Goal: Transaction & Acquisition: Book appointment/travel/reservation

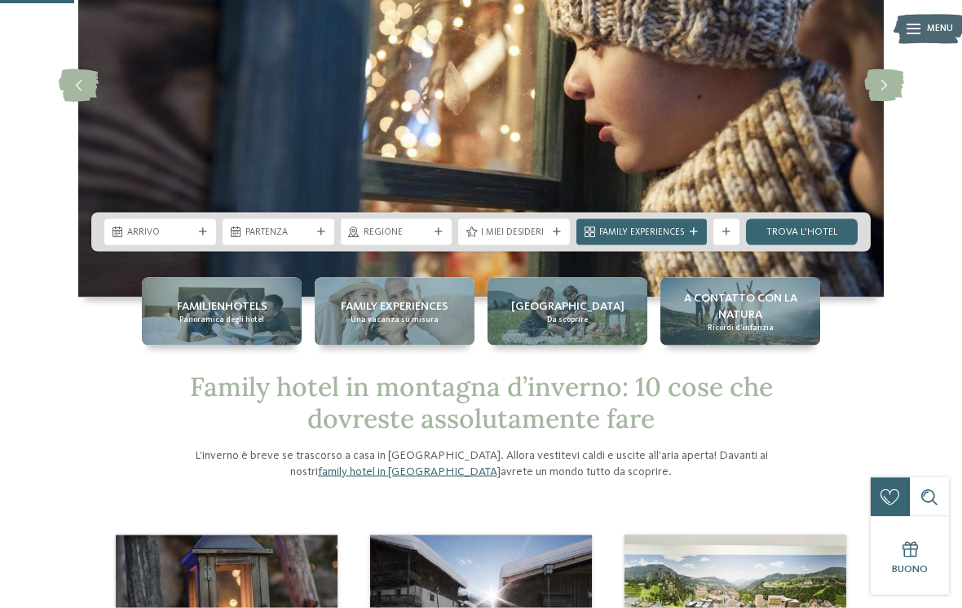
scroll to position [182, 0]
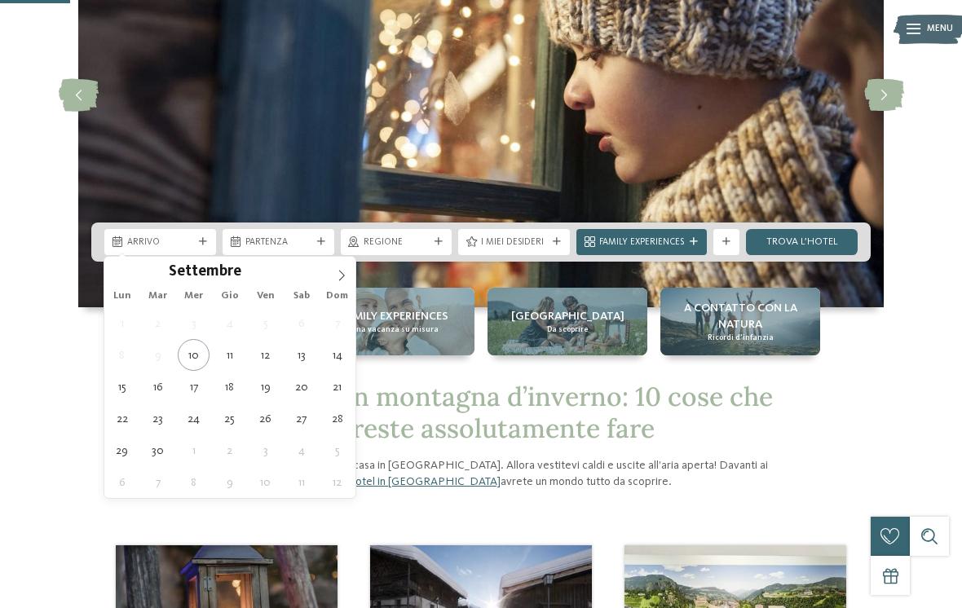
click at [342, 277] on icon at bounding box center [341, 275] width 11 height 11
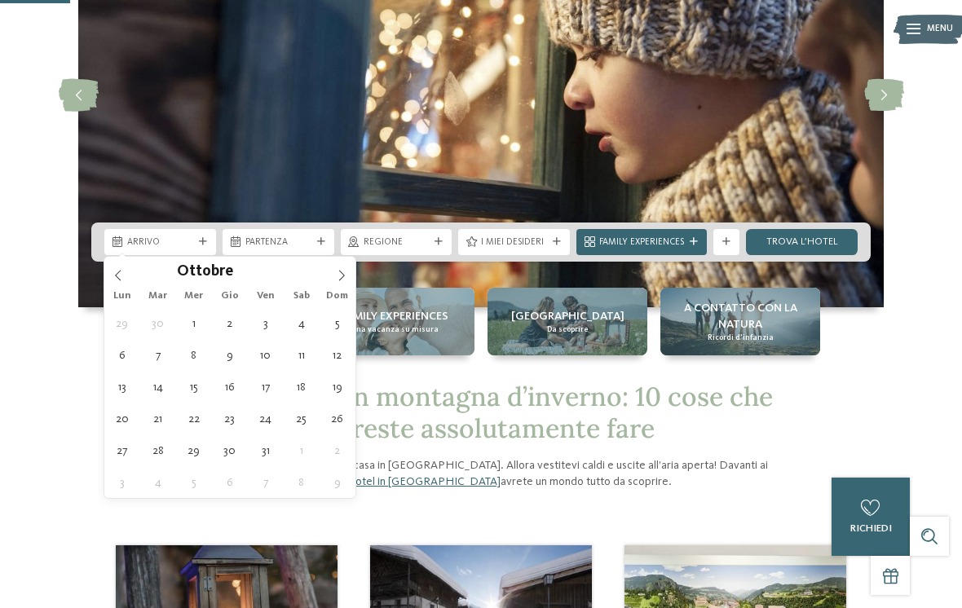
click at [336, 275] on icon at bounding box center [341, 275] width 11 height 11
click at [339, 276] on icon at bounding box center [341, 275] width 11 height 11
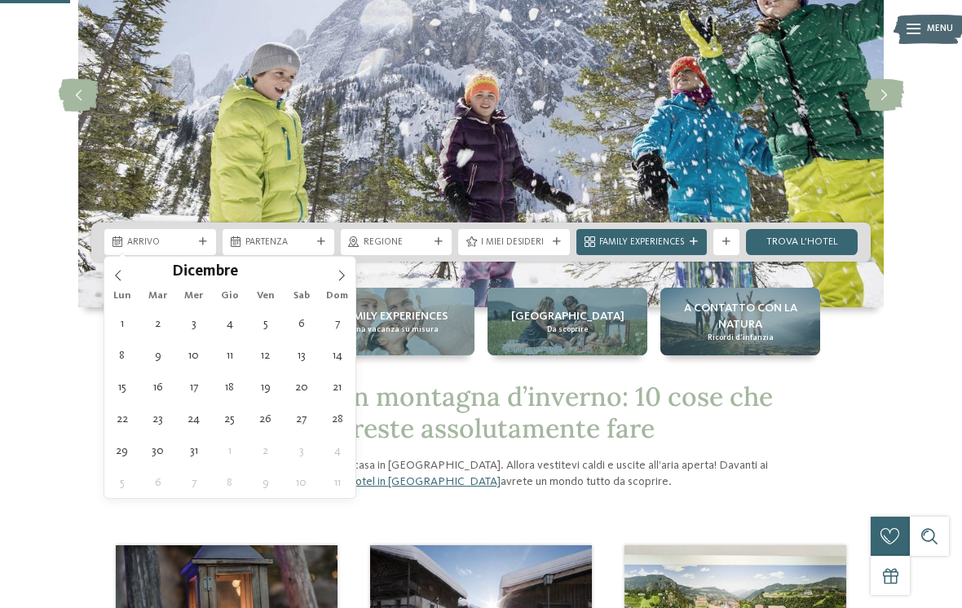
type div "13.12.2025"
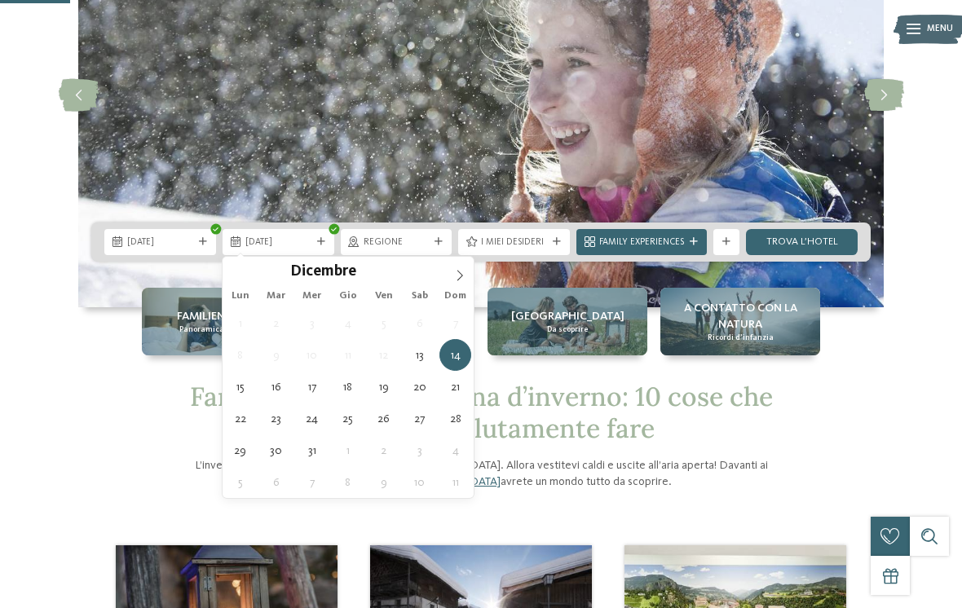
type div "17.12.2025"
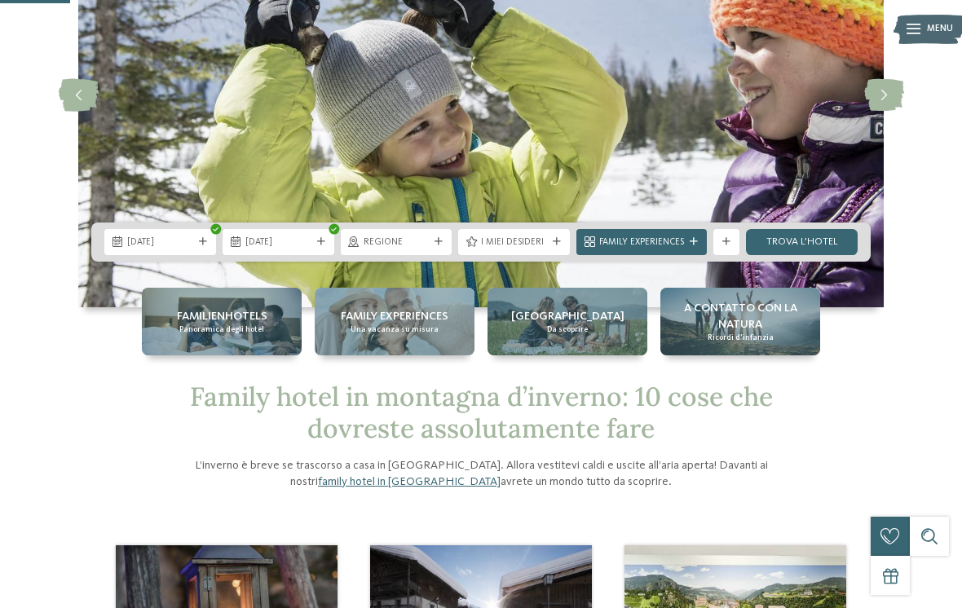
click at [429, 240] on span "Regione" at bounding box center [397, 242] width 66 height 13
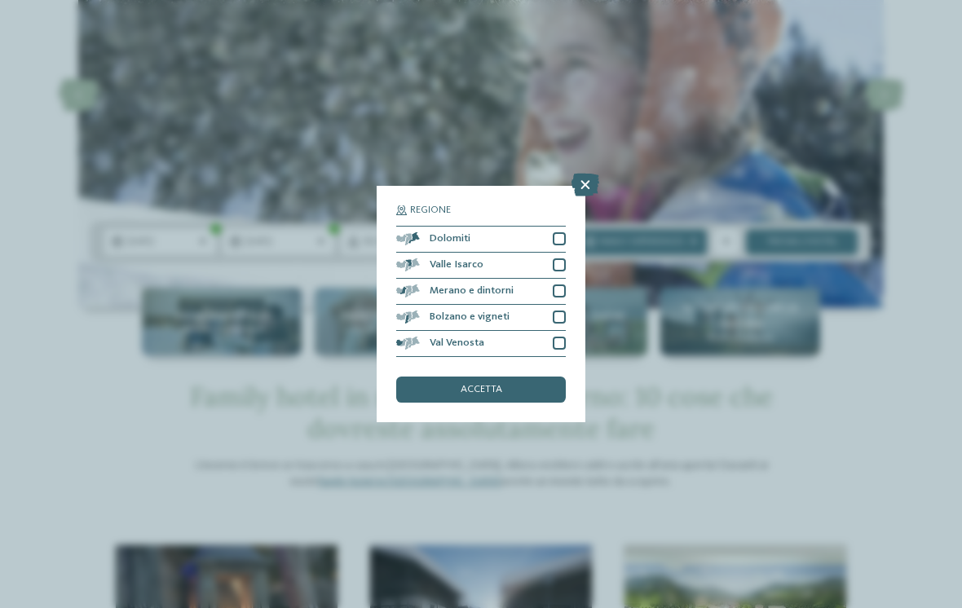
click at [580, 174] on icon at bounding box center [585, 185] width 28 height 23
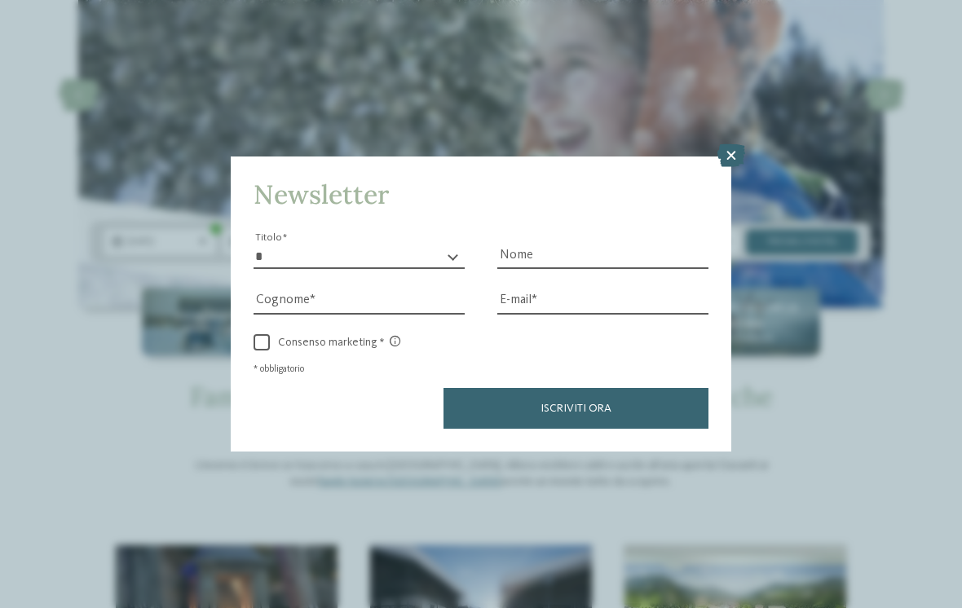
click at [728, 144] on icon at bounding box center [731, 155] width 28 height 23
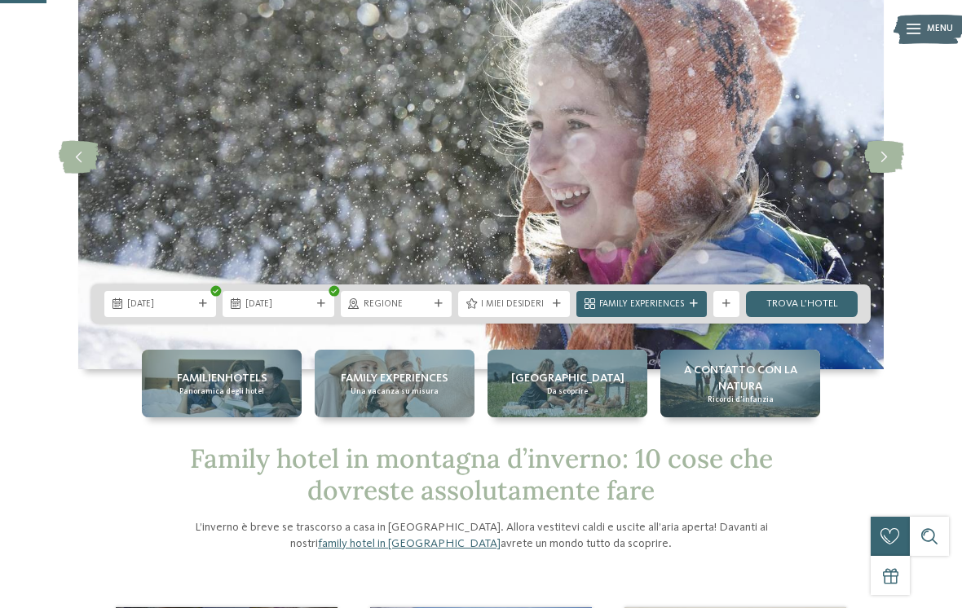
scroll to position [124, 0]
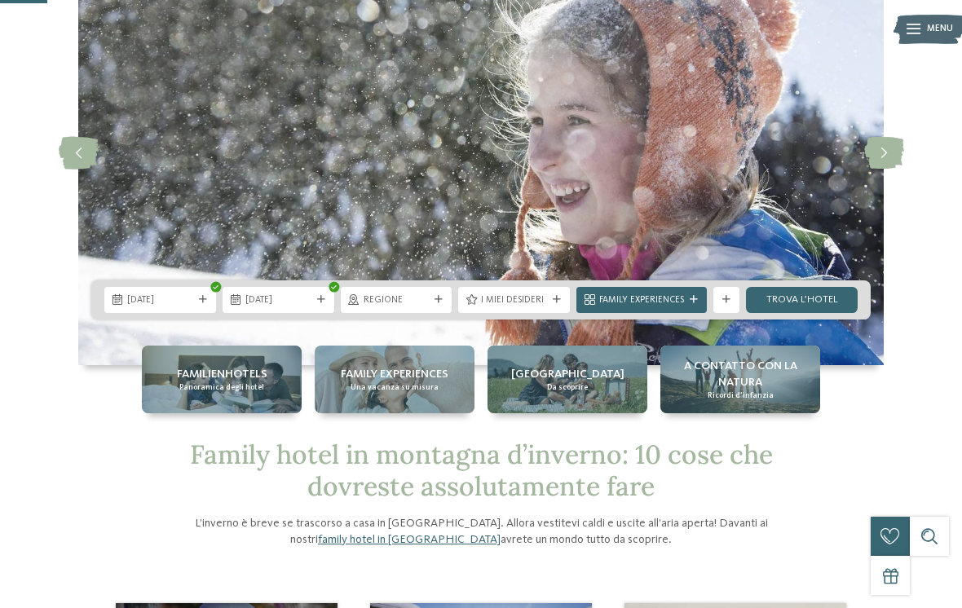
click at [804, 303] on link "trova l’hotel" at bounding box center [802, 300] width 112 height 26
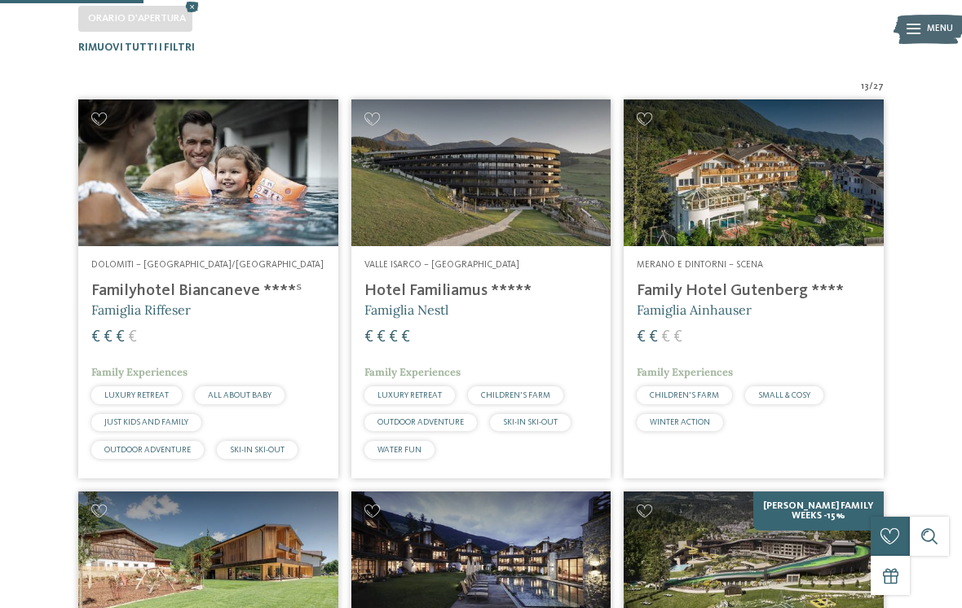
scroll to position [400, 0]
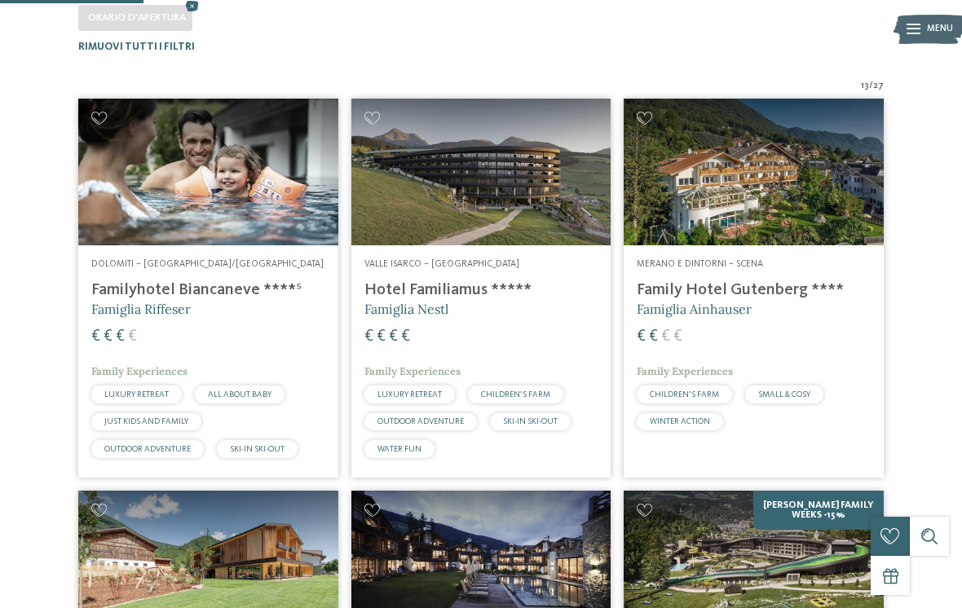
click at [207, 192] on img at bounding box center [208, 172] width 260 height 146
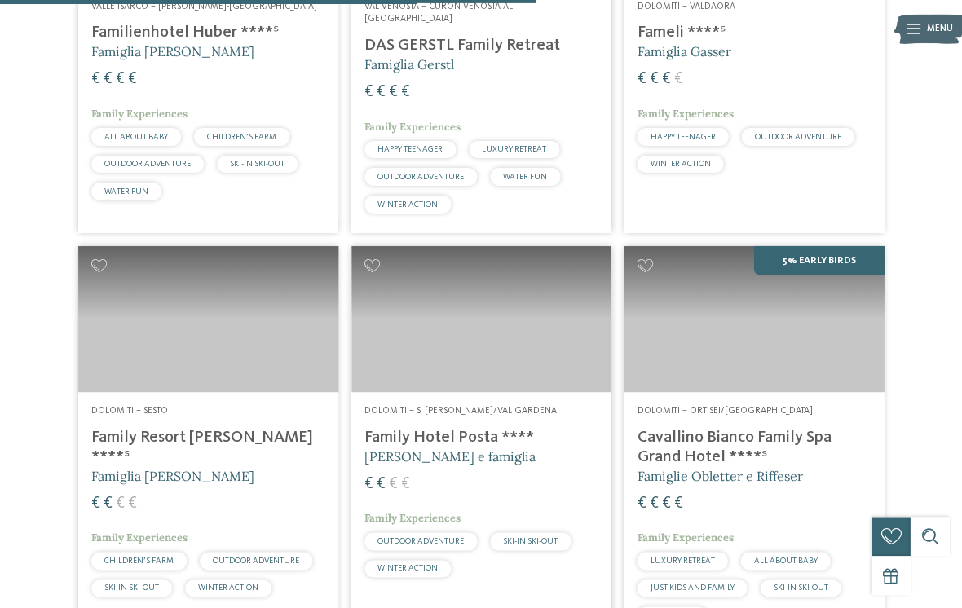
scroll to position [1480, 0]
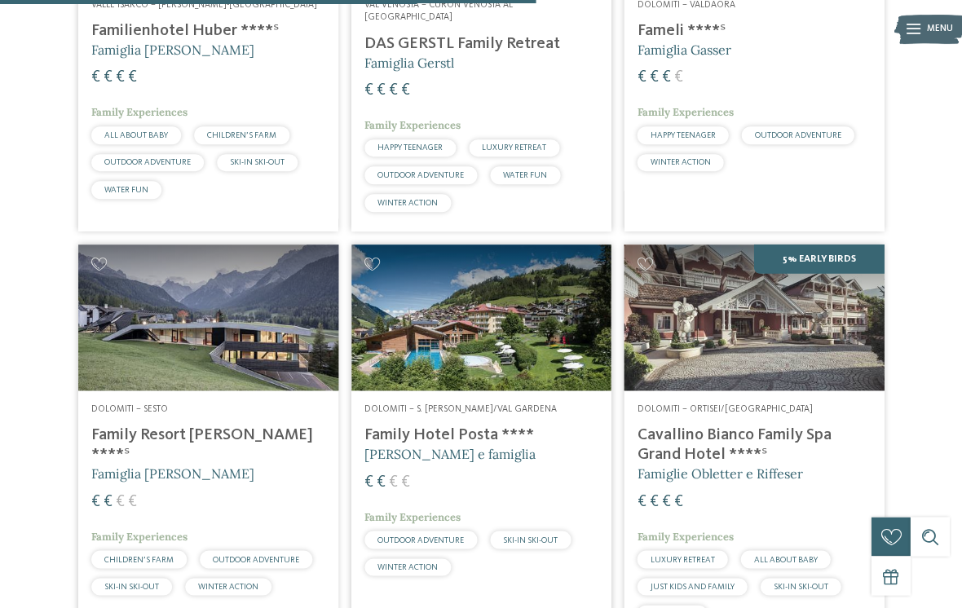
click at [765, 319] on img at bounding box center [754, 318] width 260 height 146
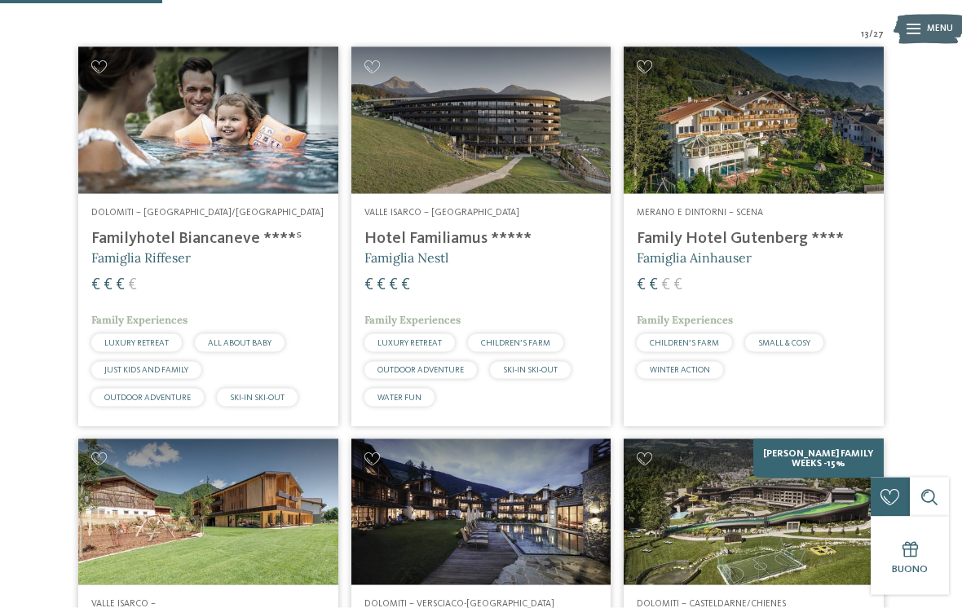
scroll to position [452, 0]
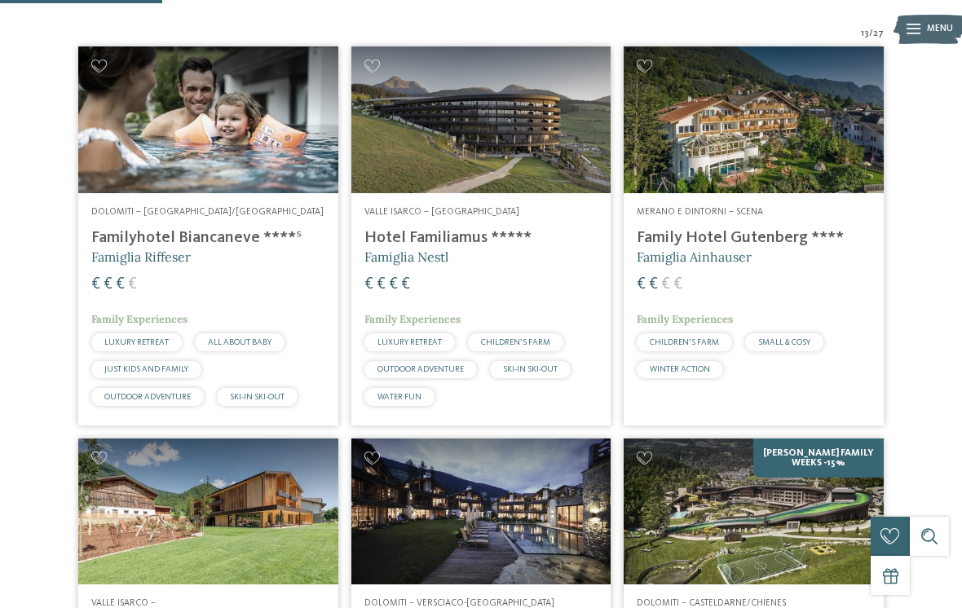
click at [223, 130] on img at bounding box center [208, 119] width 260 height 146
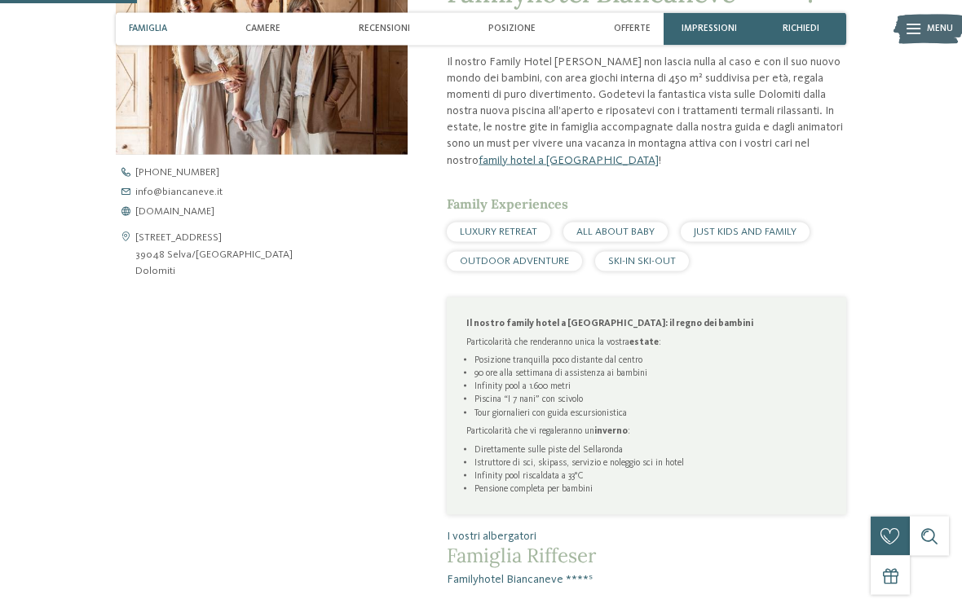
scroll to position [513, 0]
click at [772, 227] on span "JUST KIDS AND FAMILY" at bounding box center [745, 232] width 103 height 11
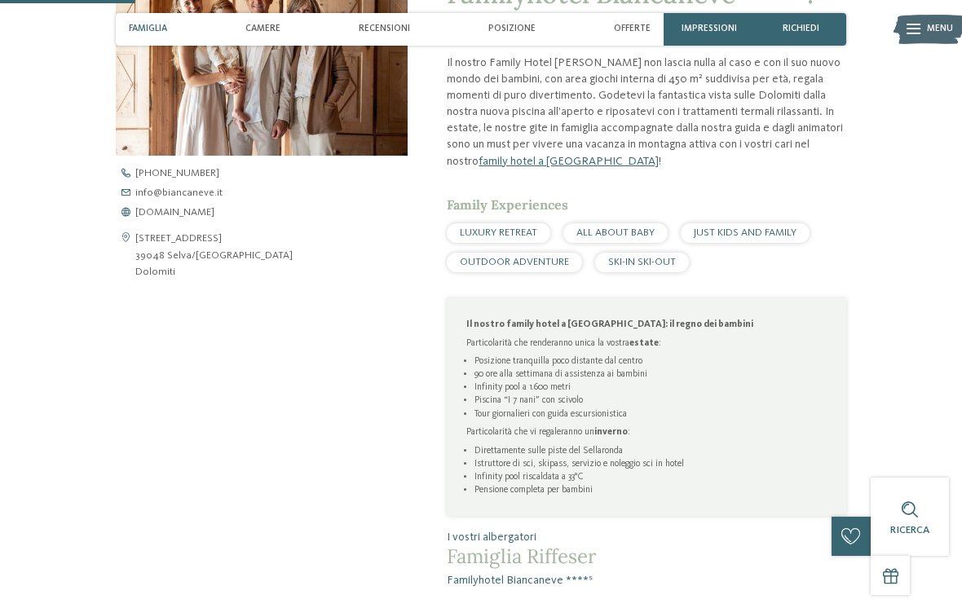
click at [742, 228] on span "JUST KIDS AND FAMILY" at bounding box center [745, 232] width 103 height 11
click at [738, 227] on span "JUST KIDS AND FAMILY" at bounding box center [745, 232] width 103 height 11
click at [743, 223] on div "JUST KIDS AND FAMILY" at bounding box center [745, 233] width 129 height 20
click at [730, 227] on span "JUST KIDS AND FAMILY" at bounding box center [745, 232] width 103 height 11
click at [734, 229] on span "JUST KIDS AND FAMILY" at bounding box center [745, 232] width 103 height 11
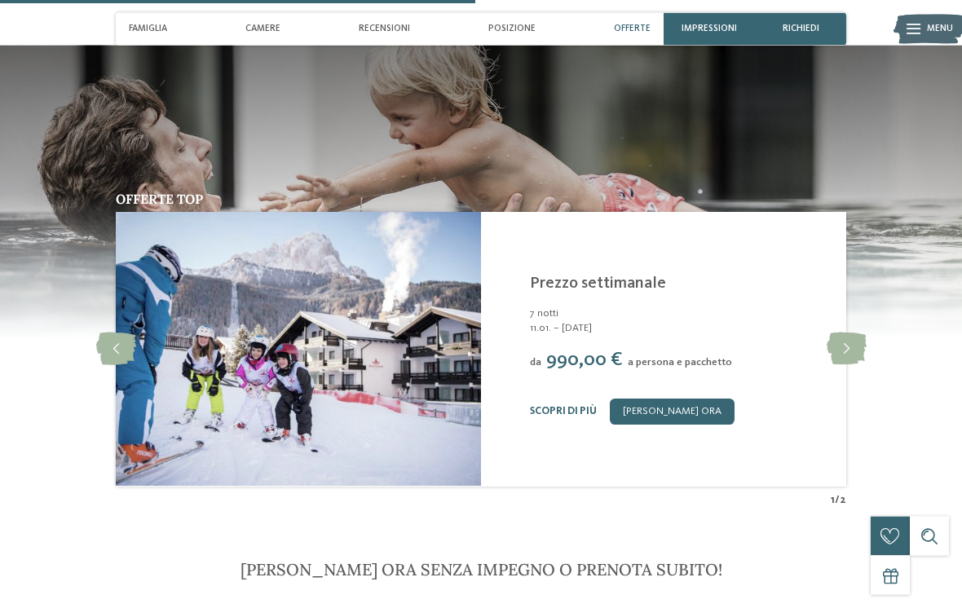
scroll to position [1801, 0]
click at [844, 343] on icon at bounding box center [846, 349] width 40 height 33
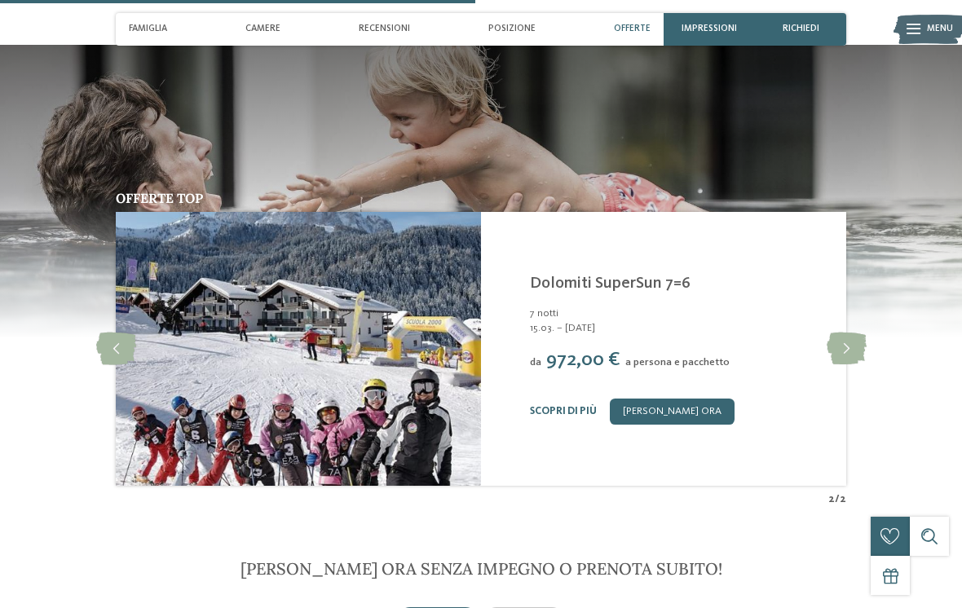
click at [843, 346] on icon at bounding box center [846, 349] width 40 height 33
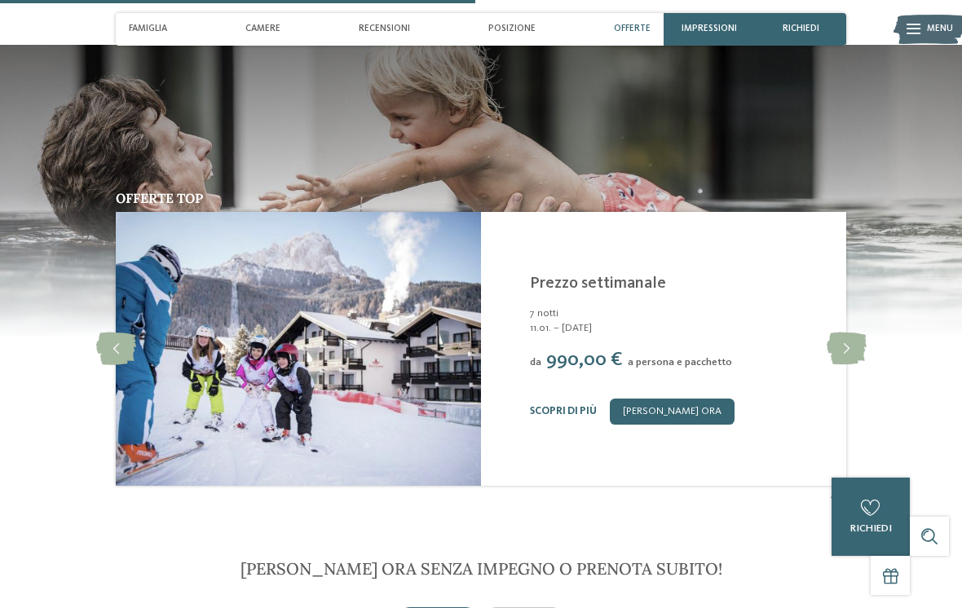
click at [132, 339] on icon at bounding box center [116, 349] width 40 height 33
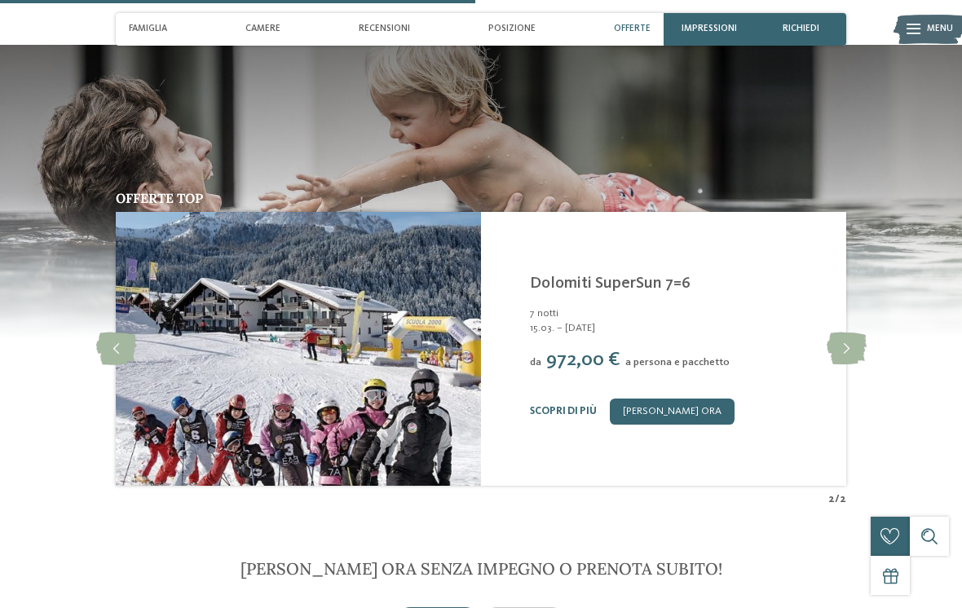
click at [111, 340] on icon at bounding box center [116, 349] width 40 height 33
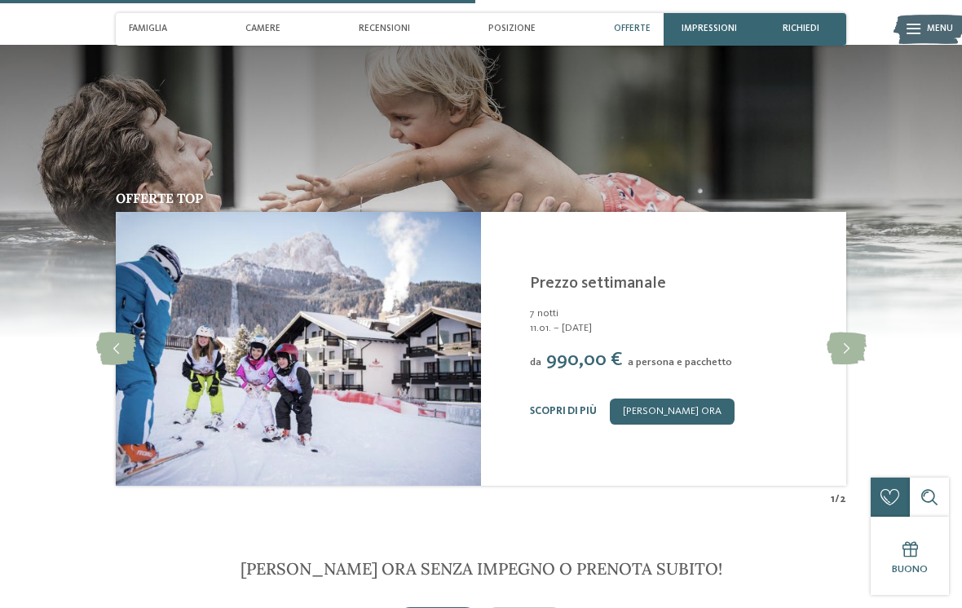
click at [562, 409] on link "Scopri di più" at bounding box center [563, 411] width 67 height 11
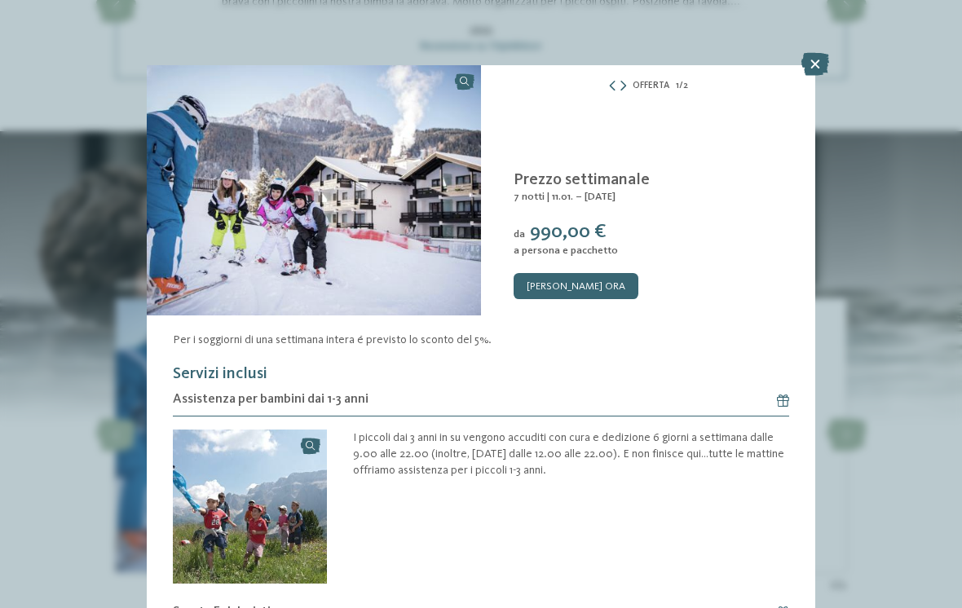
click at [814, 64] on icon at bounding box center [815, 64] width 28 height 23
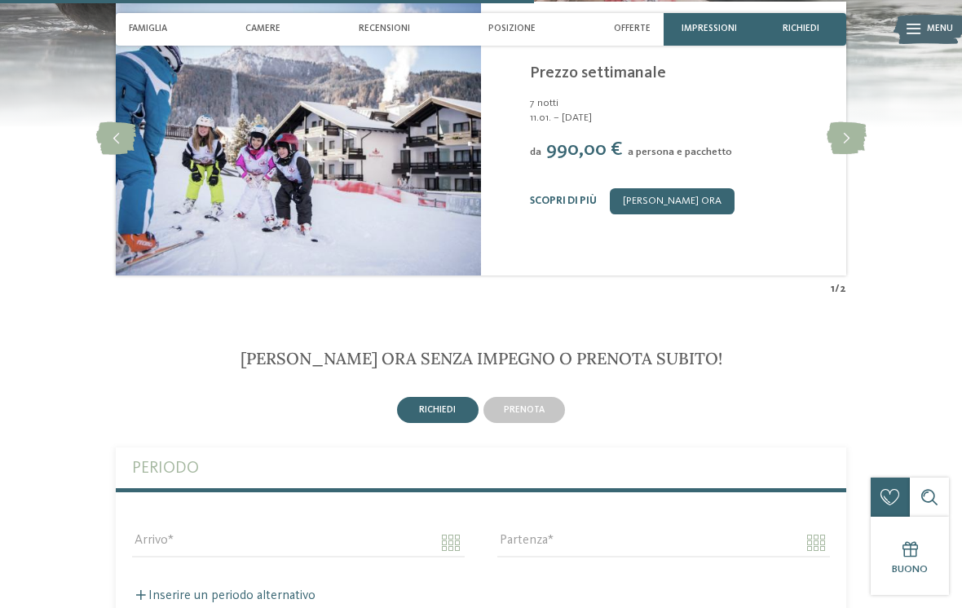
scroll to position [1997, 0]
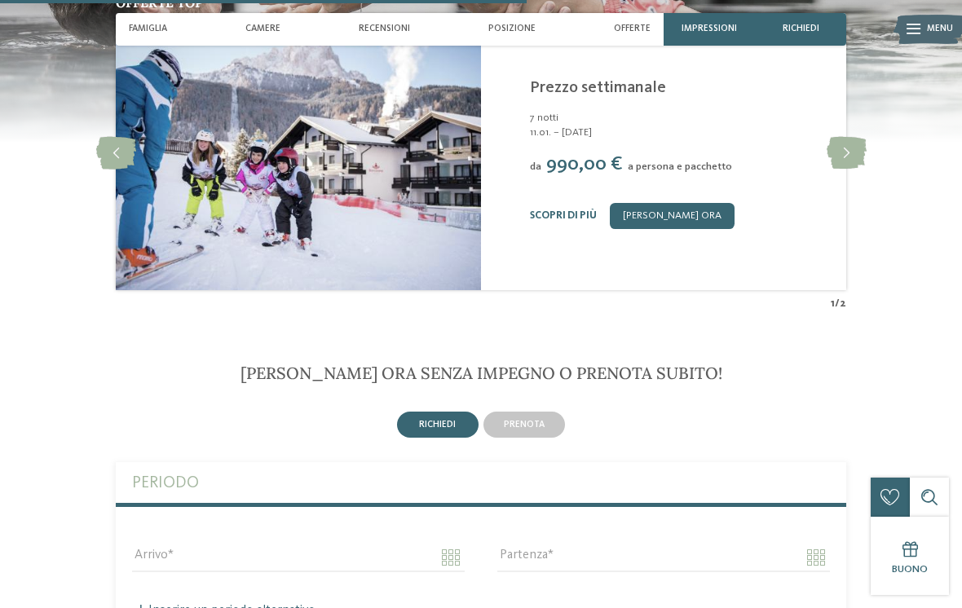
click at [843, 154] on icon at bounding box center [846, 153] width 40 height 33
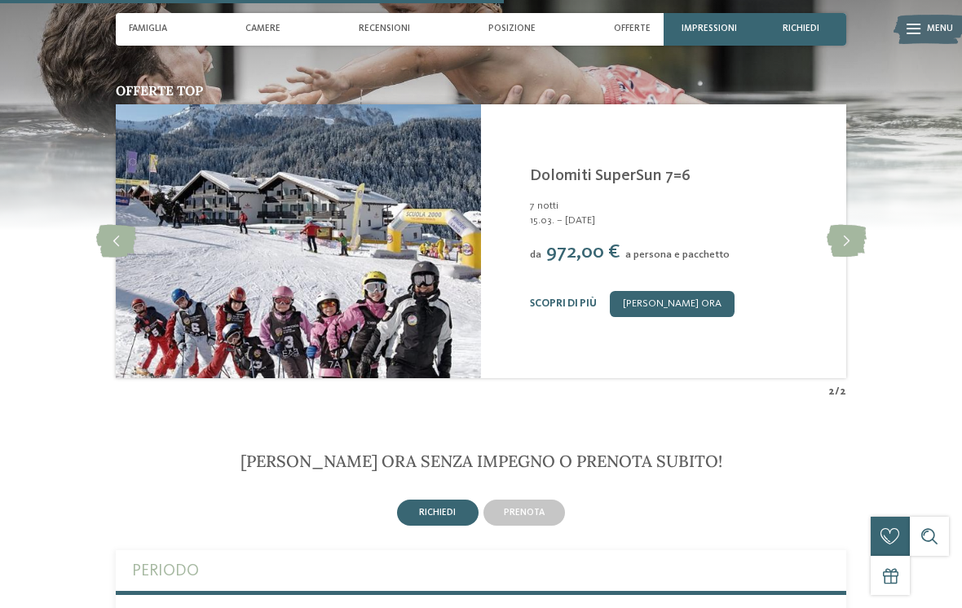
scroll to position [1904, 0]
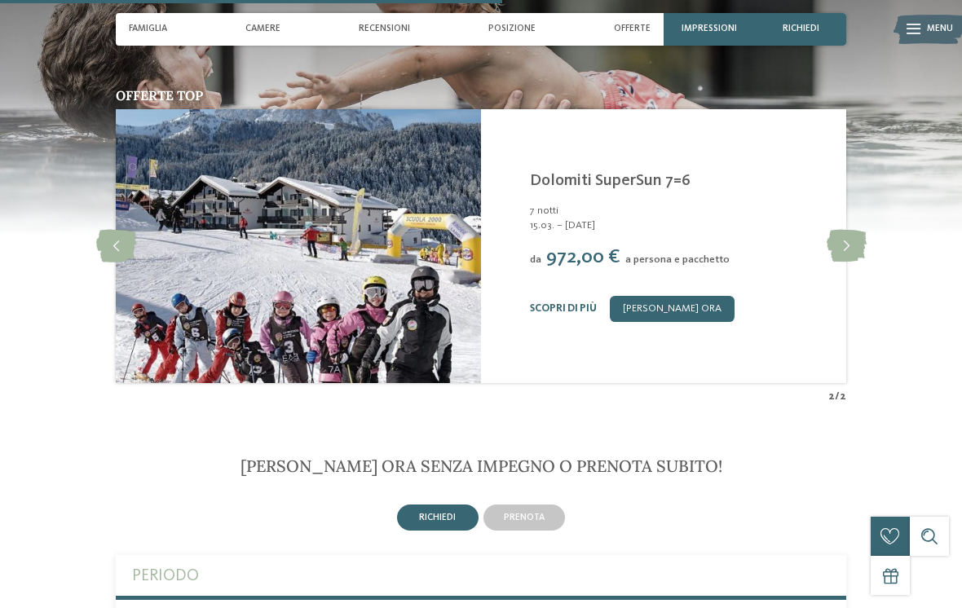
click at [572, 303] on link "Scopri di più" at bounding box center [563, 308] width 67 height 11
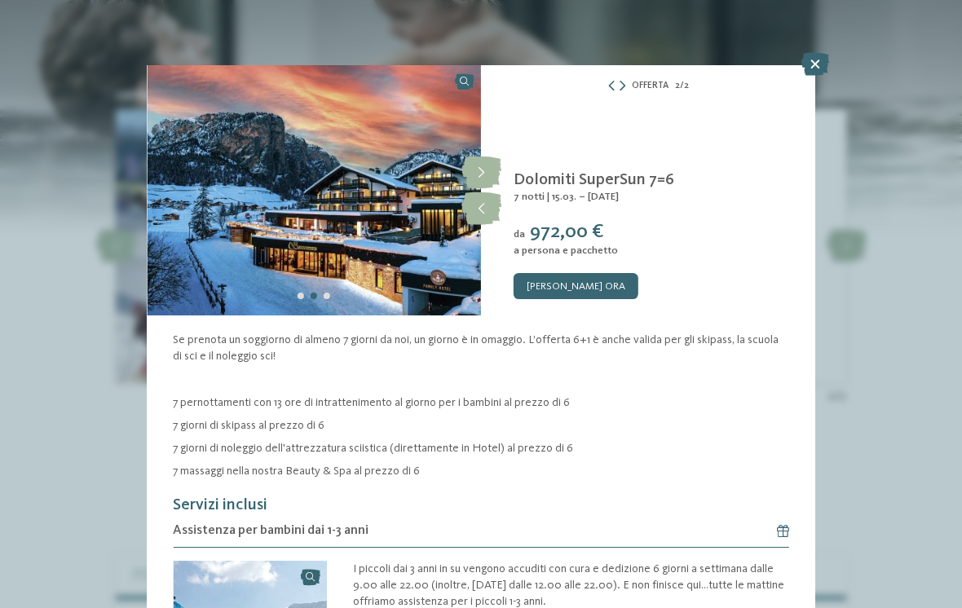
click at [819, 63] on icon at bounding box center [815, 64] width 28 height 23
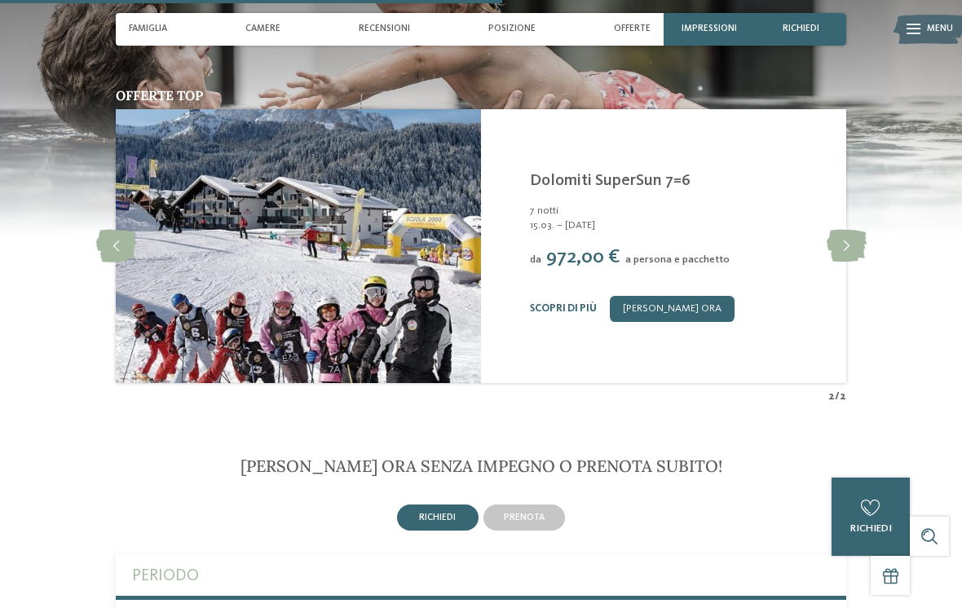
click at [841, 249] on icon at bounding box center [846, 246] width 40 height 33
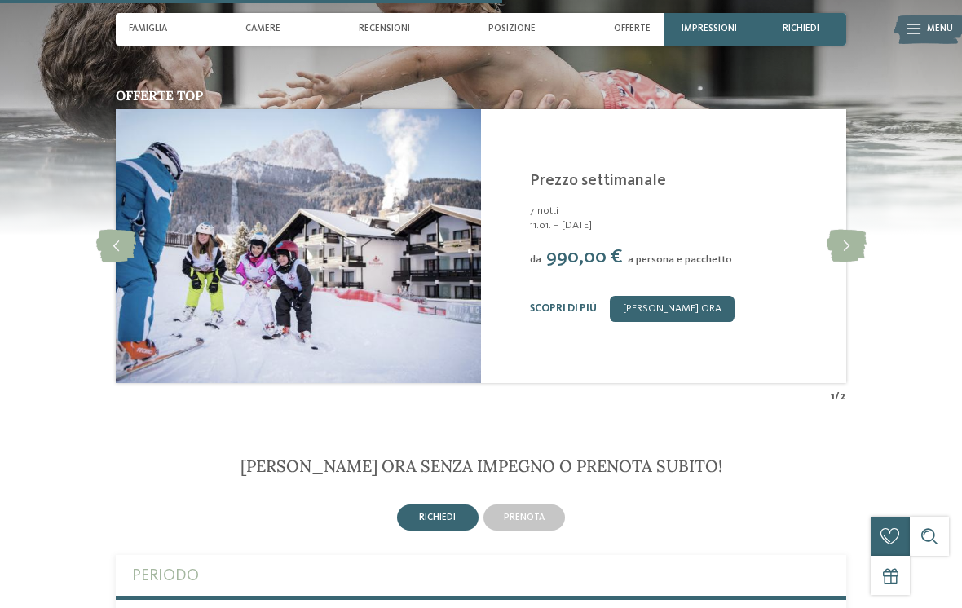
scroll to position [1903, 0]
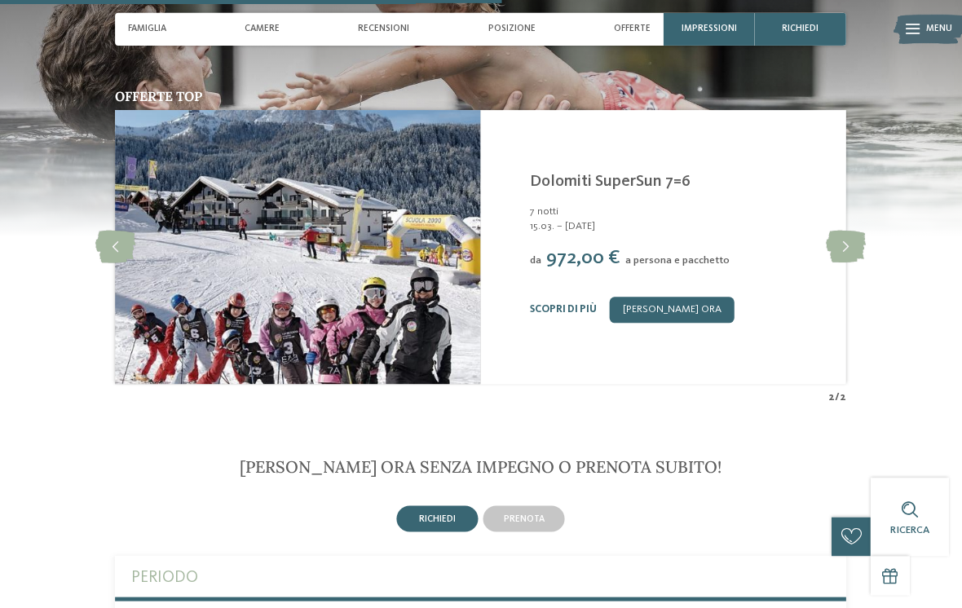
click at [556, 307] on link "Scopri di più" at bounding box center [563, 309] width 67 height 11
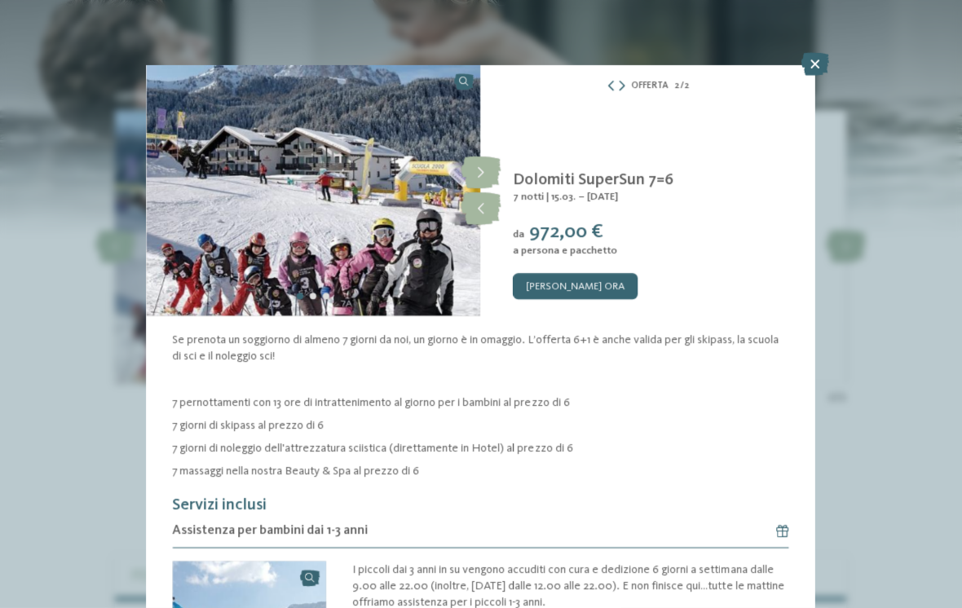
scroll to position [-2, 0]
click at [807, 73] on icon at bounding box center [815, 64] width 28 height 23
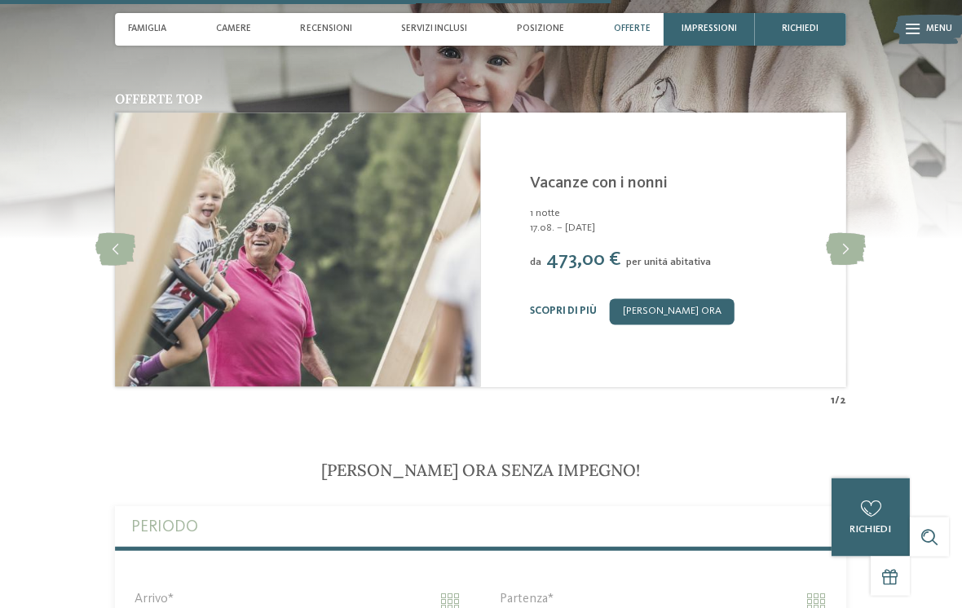
scroll to position [2996, 0]
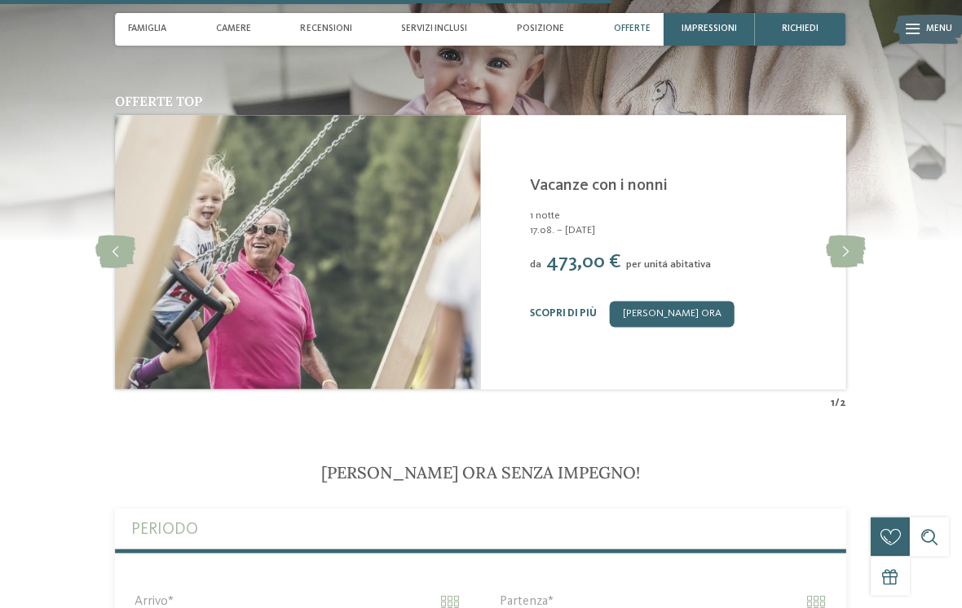
click at [852, 236] on icon at bounding box center [846, 252] width 40 height 33
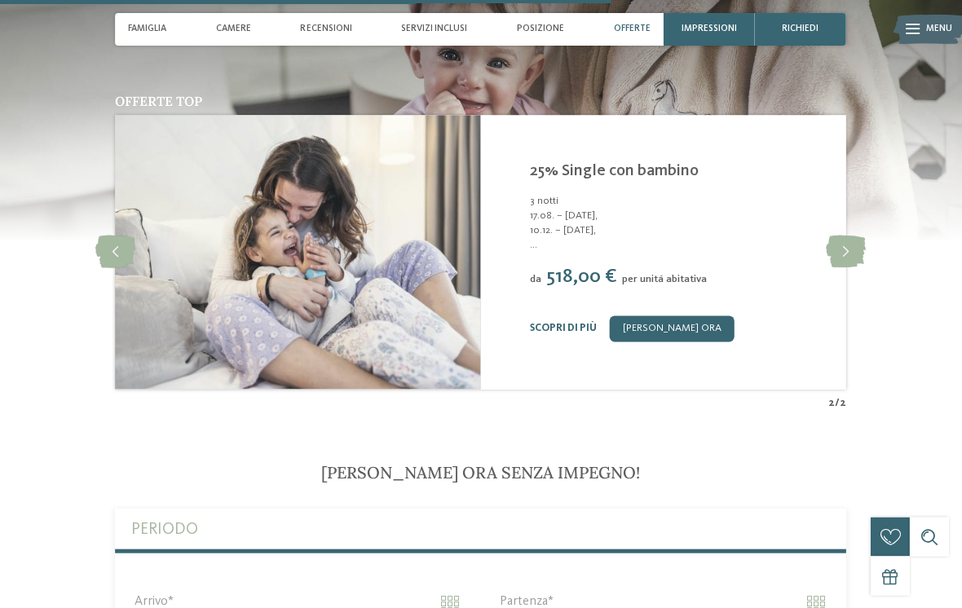
click at [853, 236] on icon at bounding box center [846, 252] width 40 height 33
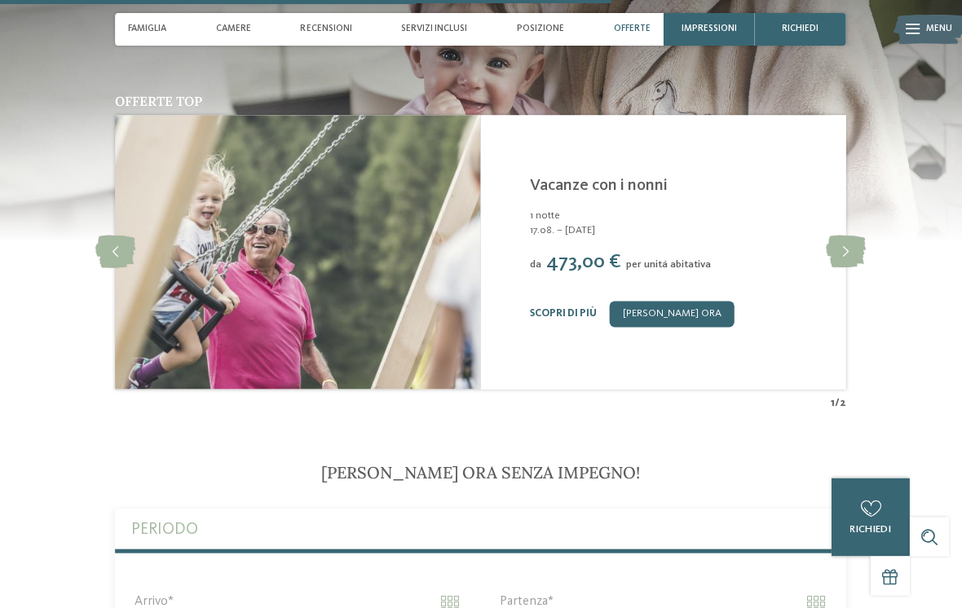
click at [853, 237] on icon at bounding box center [846, 252] width 40 height 33
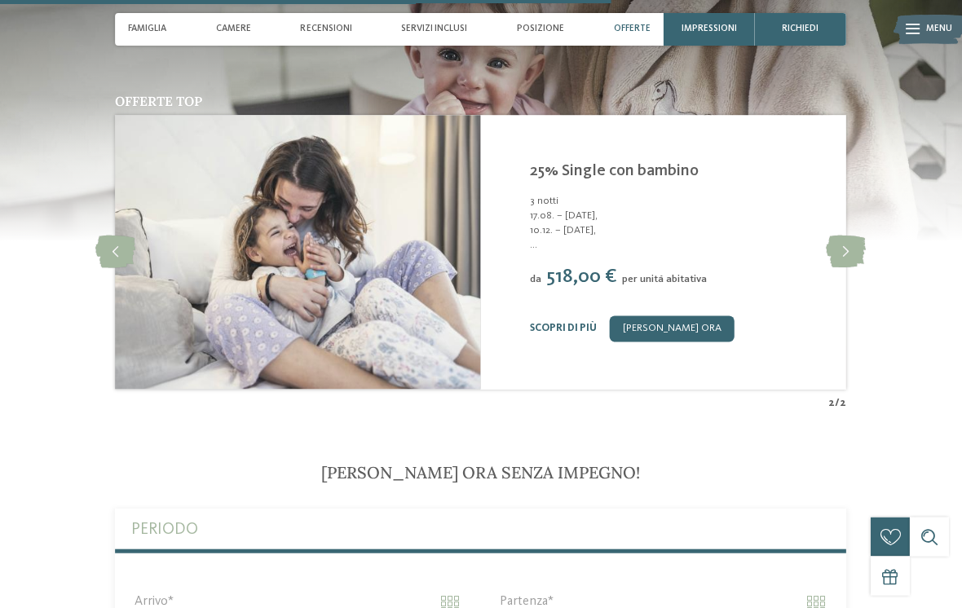
click at [852, 247] on icon at bounding box center [846, 252] width 40 height 33
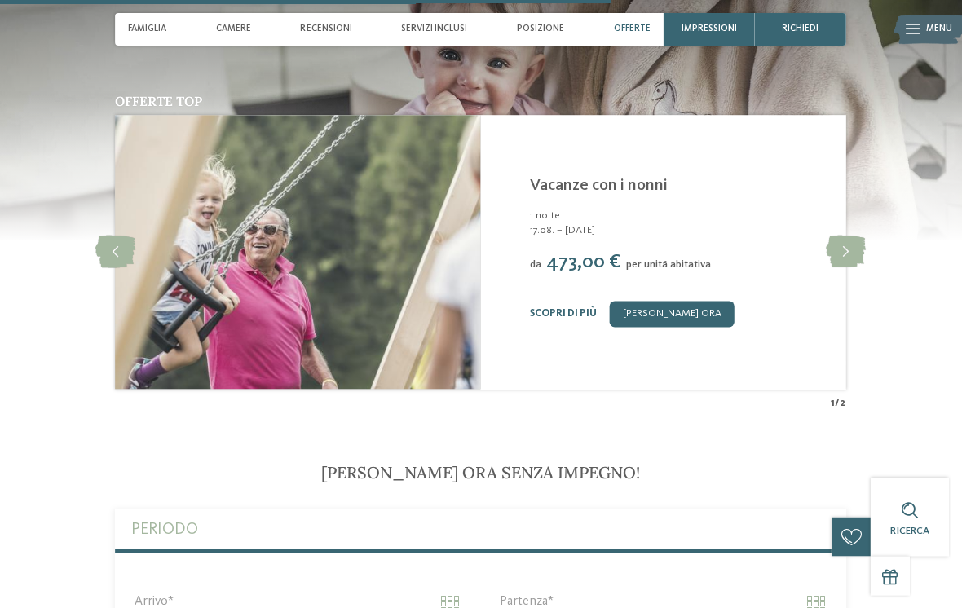
click at [119, 245] on icon at bounding box center [116, 252] width 40 height 33
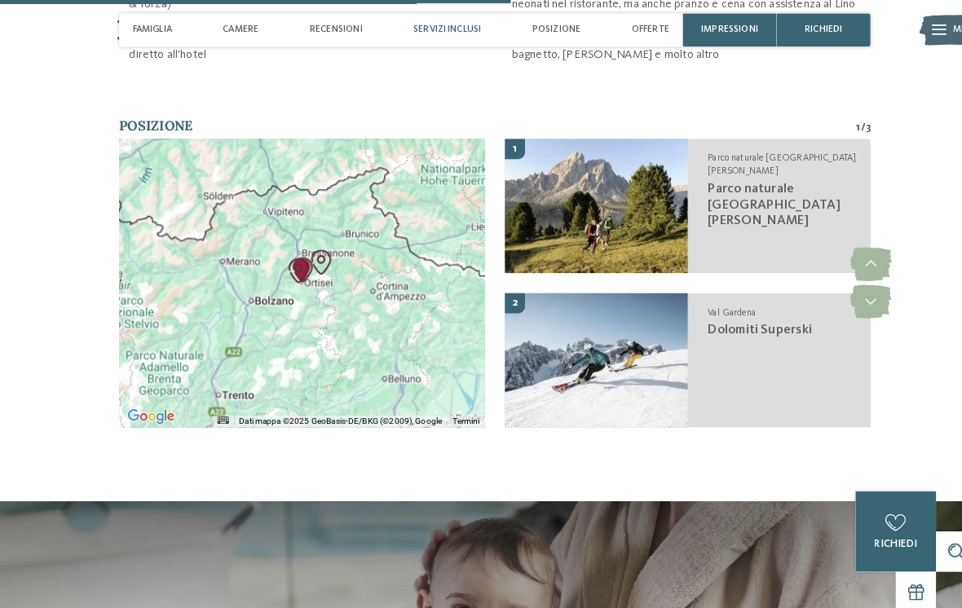
scroll to position [2448, 0]
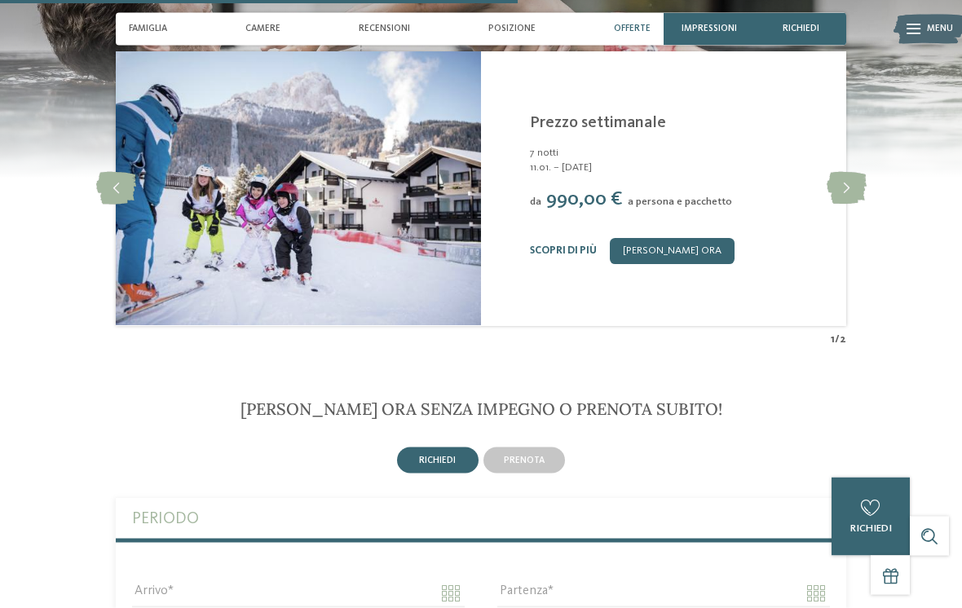
scroll to position [1924, 0]
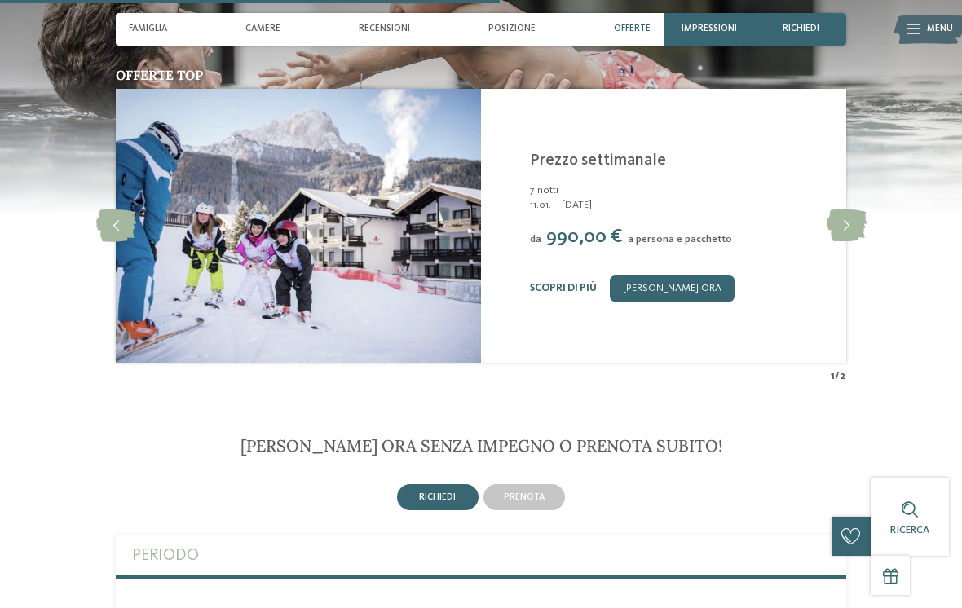
click at [161, 31] on span "Famiglia" at bounding box center [148, 29] width 38 height 11
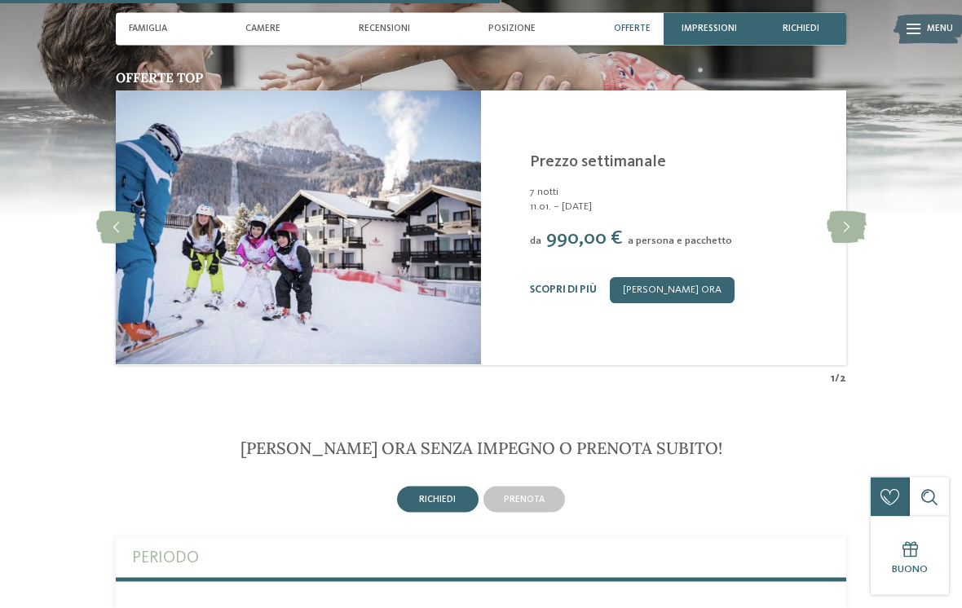
scroll to position [1923, 0]
click at [564, 289] on link "Scopri di più" at bounding box center [563, 289] width 67 height 11
